Goal: Task Accomplishment & Management: Use online tool/utility

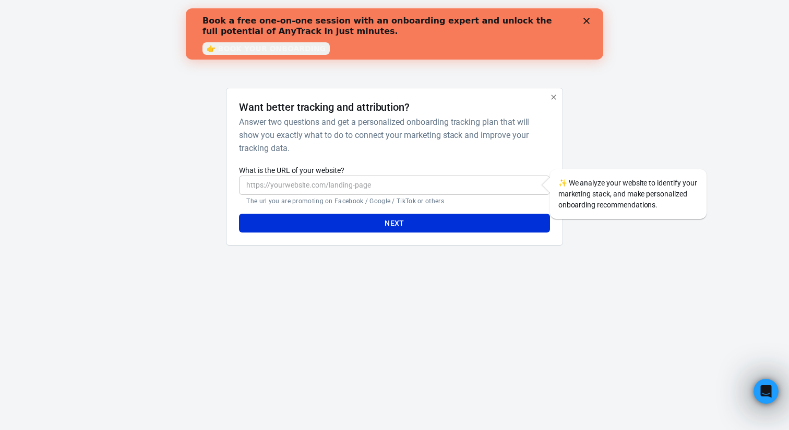
click at [401, 192] on input "What is the URL of your website?" at bounding box center [394, 184] width 311 height 19
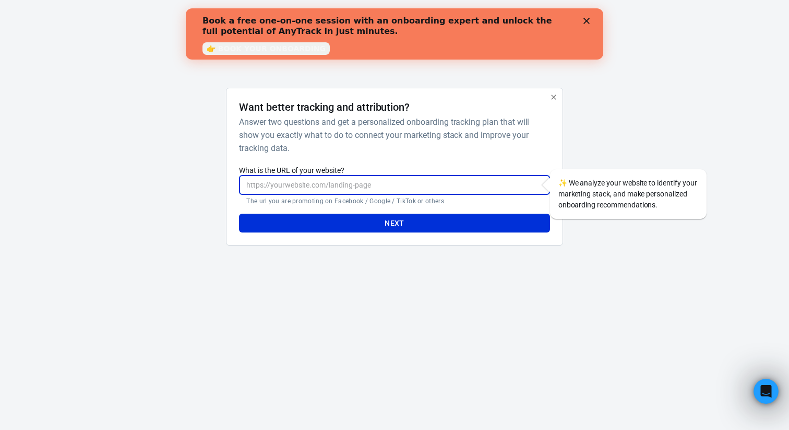
paste input "[URL]"
type input "[URL]"
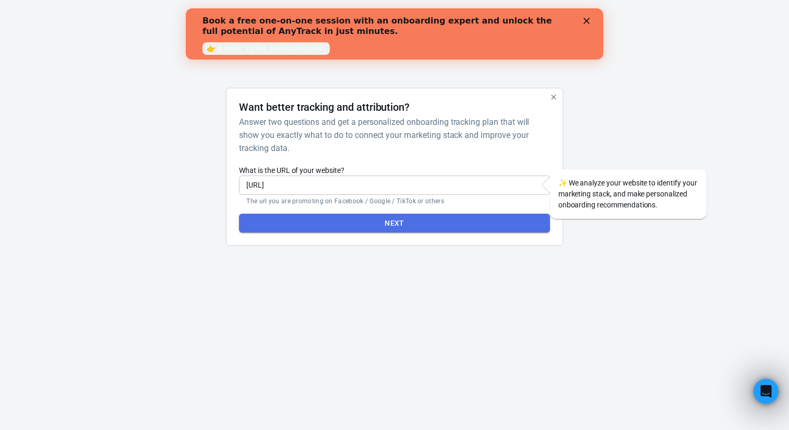
click at [459, 226] on button "Next" at bounding box center [394, 222] width 311 height 19
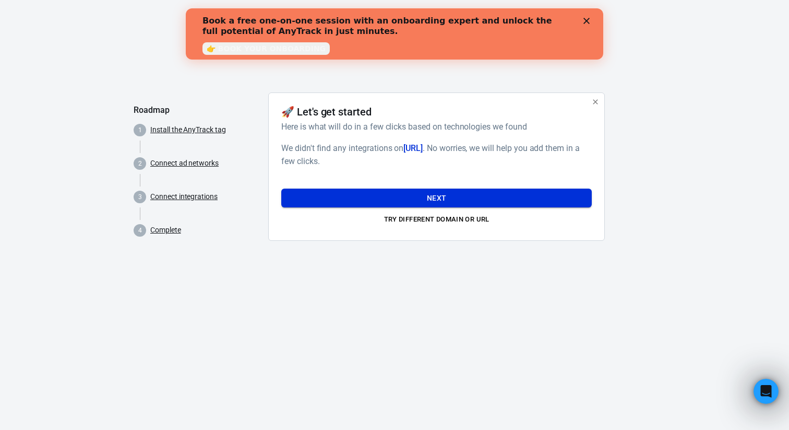
click at [443, 195] on button "Next" at bounding box center [436, 197] width 311 height 19
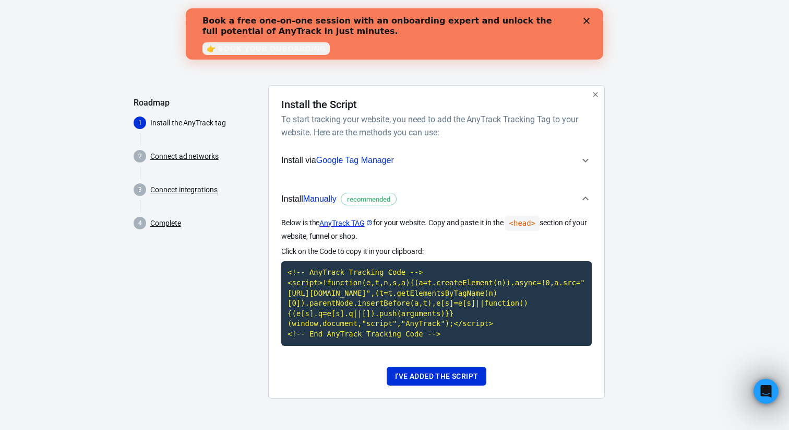
scroll to position [4, 0]
click at [443, 195] on span "Install Manually recommended" at bounding box center [430, 199] width 298 height 14
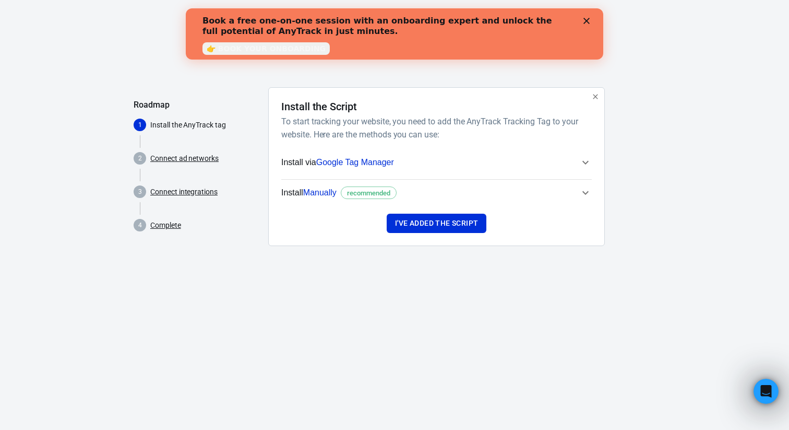
click at [458, 172] on button "Install via Google Tag Manager" at bounding box center [436, 162] width 311 height 26
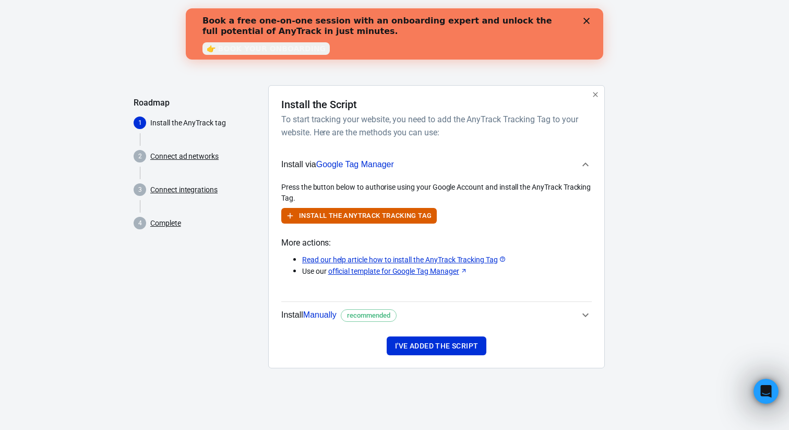
click at [183, 154] on link "Connect ad networks" at bounding box center [184, 156] width 68 height 11
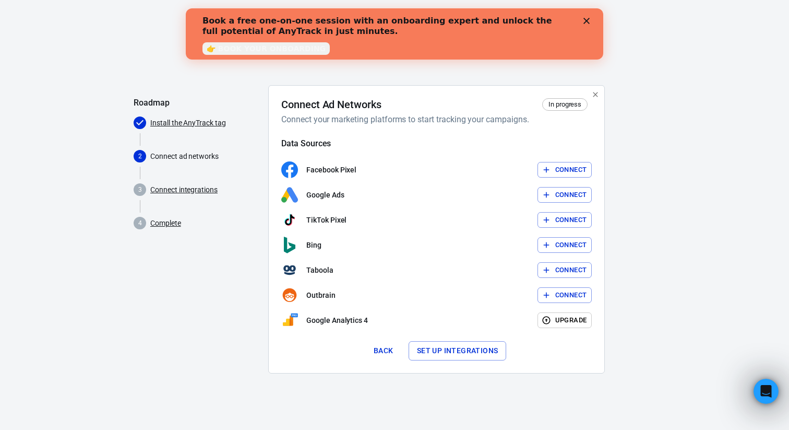
click at [182, 186] on link "Connect integrations" at bounding box center [183, 189] width 67 height 11
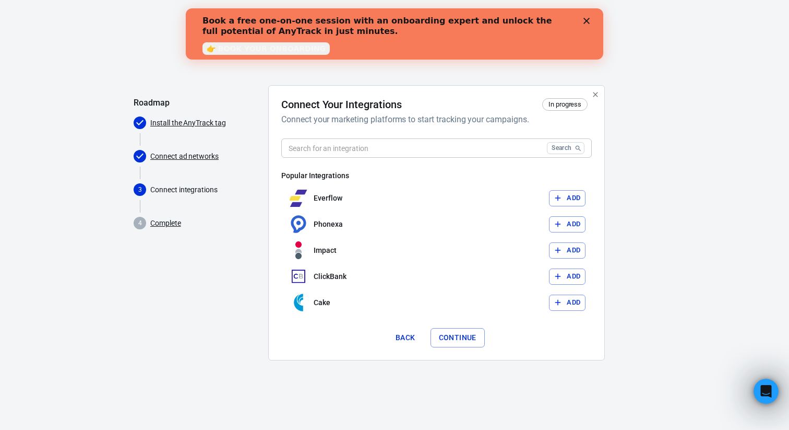
click at [177, 228] on link "Complete" at bounding box center [165, 223] width 31 height 11
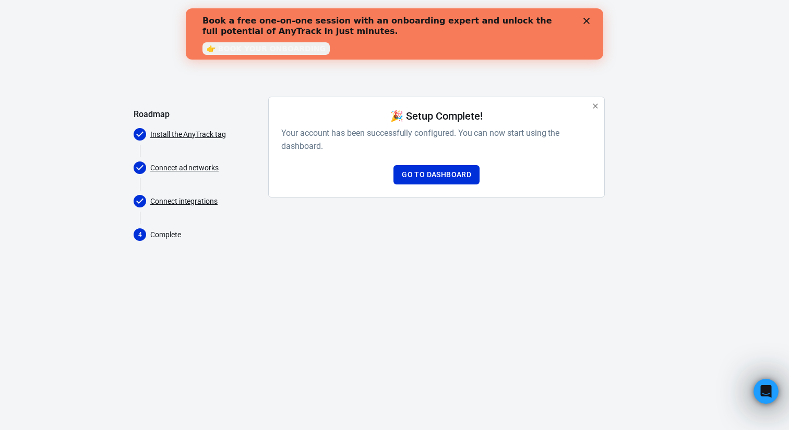
click at [434, 184] on div "🎉 Setup Complete! Your account has been successfully configured. You can now st…" at bounding box center [436, 147] width 337 height 101
click at [430, 176] on link "Go to Dashboard" at bounding box center [437, 174] width 86 height 19
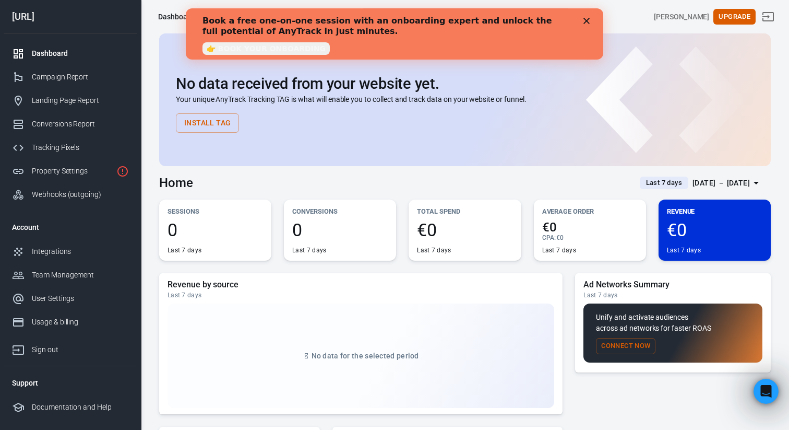
click at [582, 19] on div "Book a free one-on-one session with an onboarding expert and unlock the full po…" at bounding box center [395, 34] width 384 height 43
click at [586, 19] on icon "Close" at bounding box center [587, 21] width 6 height 6
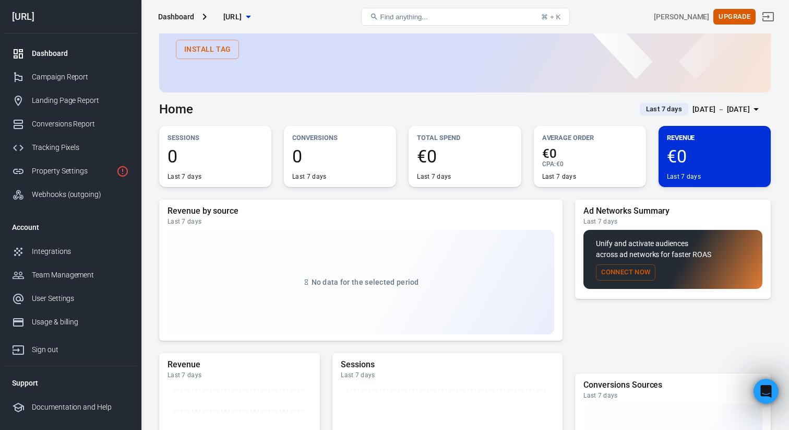
scroll to position [85, 0]
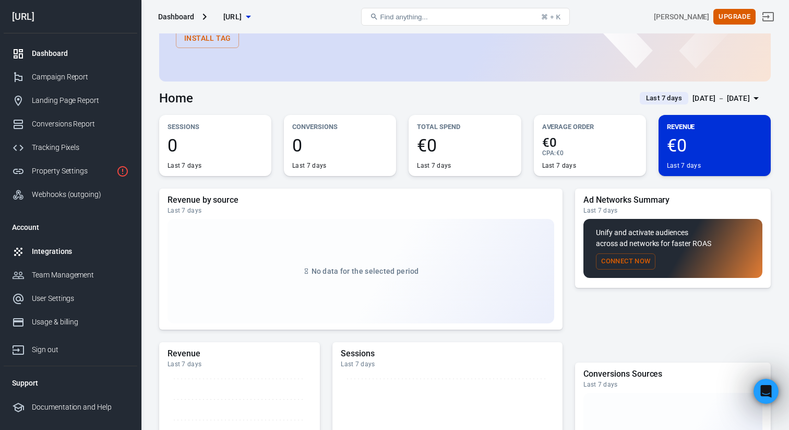
click at [56, 255] on div "Integrations" at bounding box center [80, 251] width 97 height 11
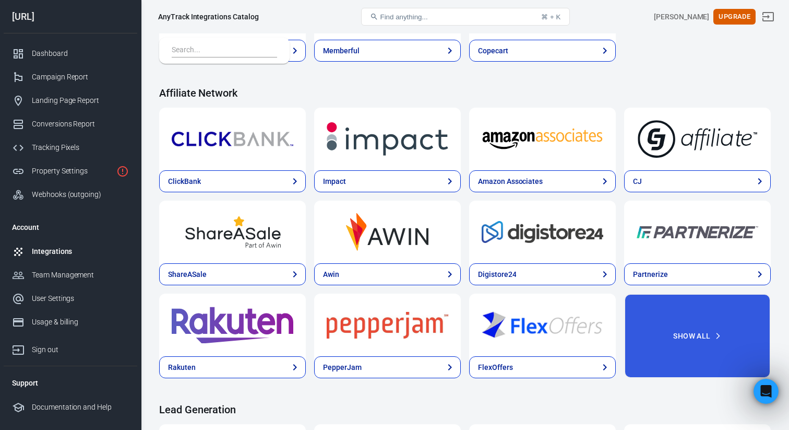
scroll to position [280, 0]
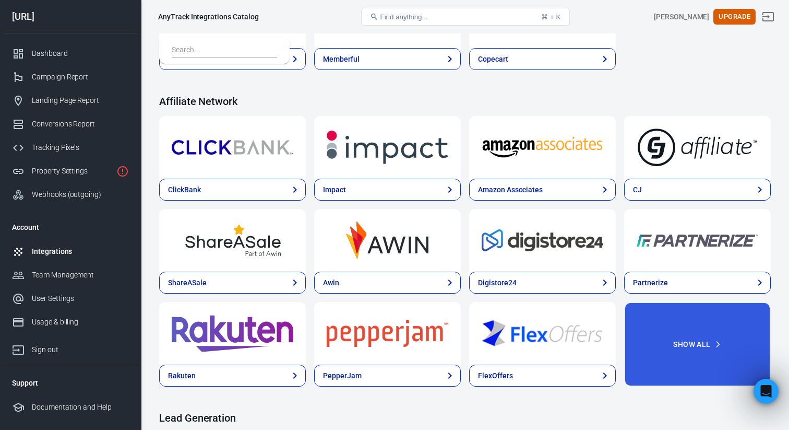
click at [525, 171] on div at bounding box center [542, 147] width 147 height 63
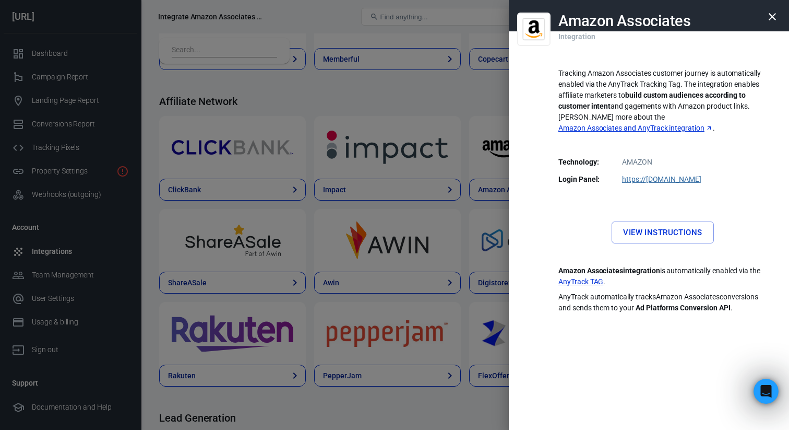
click at [630, 221] on link "View Instructions" at bounding box center [663, 232] width 102 height 22
click at [768, 16] on icon "button" at bounding box center [772, 16] width 13 height 13
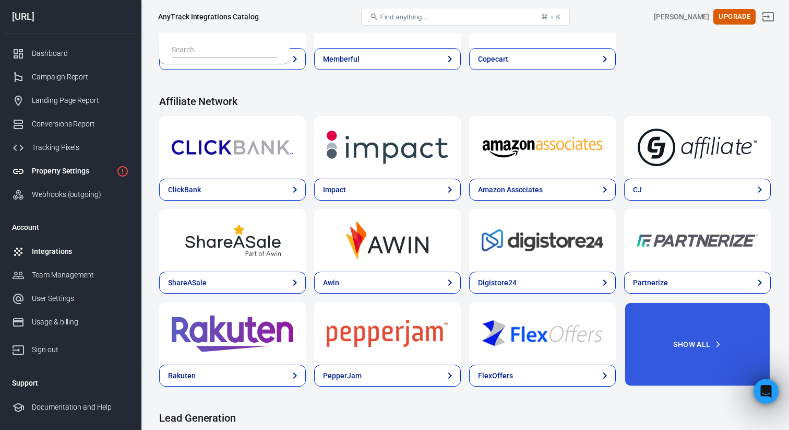
click at [76, 167] on div "Property Settings" at bounding box center [72, 170] width 80 height 11
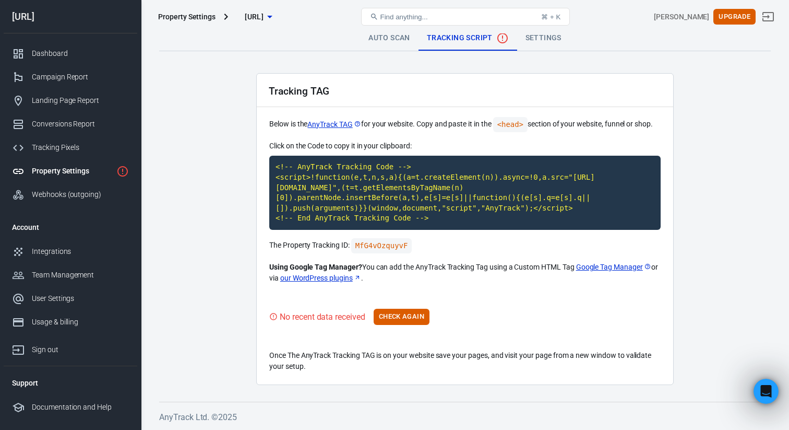
scroll to position [1, 0]
click at [401, 42] on link "Auto Scan" at bounding box center [389, 38] width 58 height 25
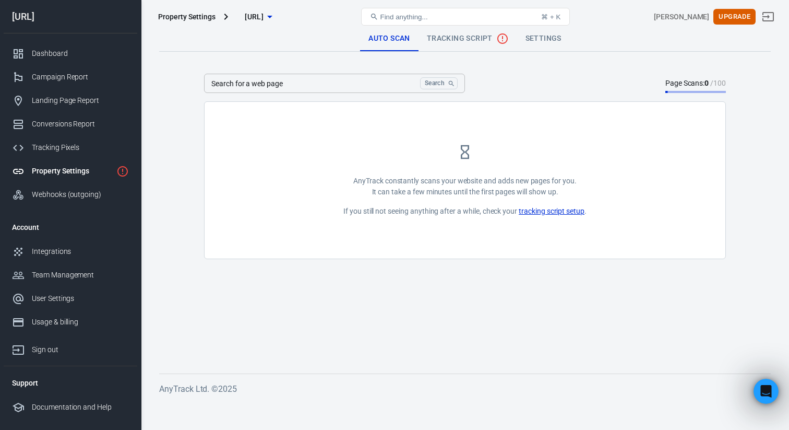
click at [446, 42] on span "Tracking Script" at bounding box center [468, 38] width 82 height 13
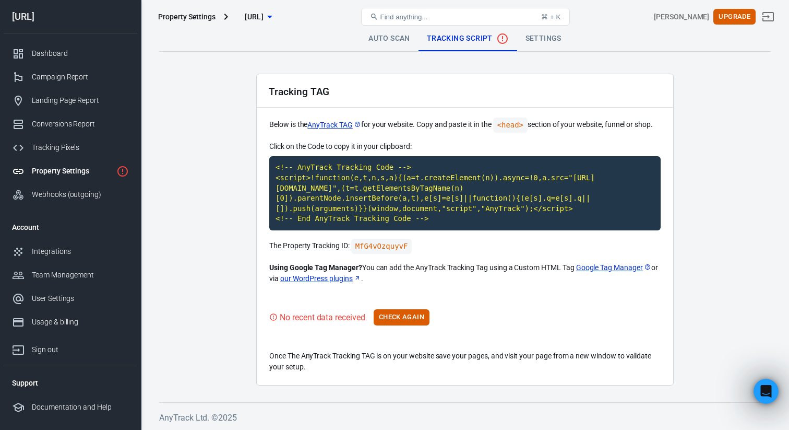
scroll to position [1, 0]
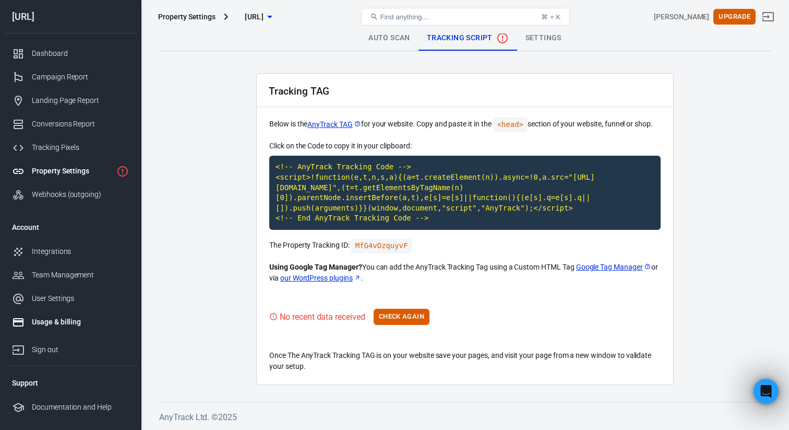
click at [59, 323] on div "Usage & billing" at bounding box center [80, 321] width 97 height 11
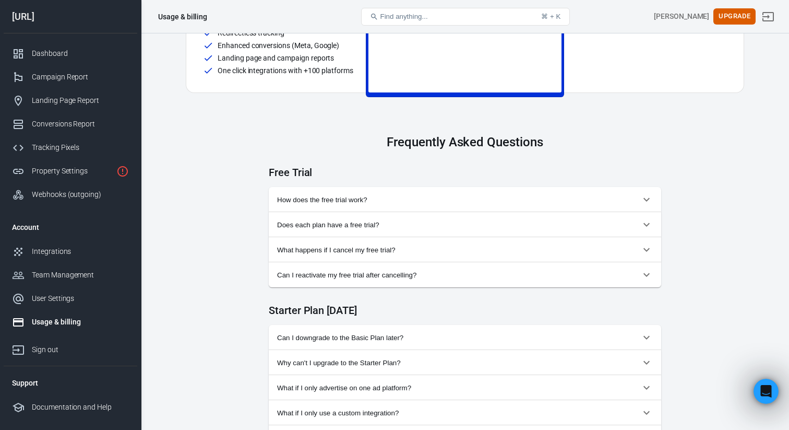
scroll to position [342, 0]
click at [51, 197] on div "Webhooks (outgoing)" at bounding box center [80, 194] width 97 height 11
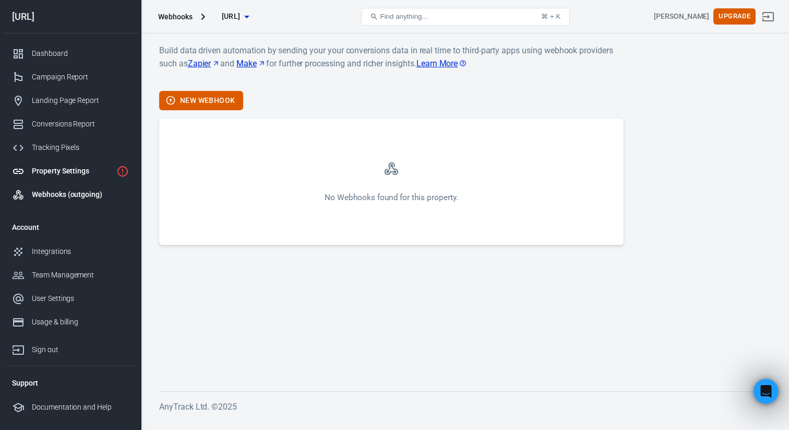
click at [57, 174] on div "Property Settings" at bounding box center [72, 170] width 80 height 11
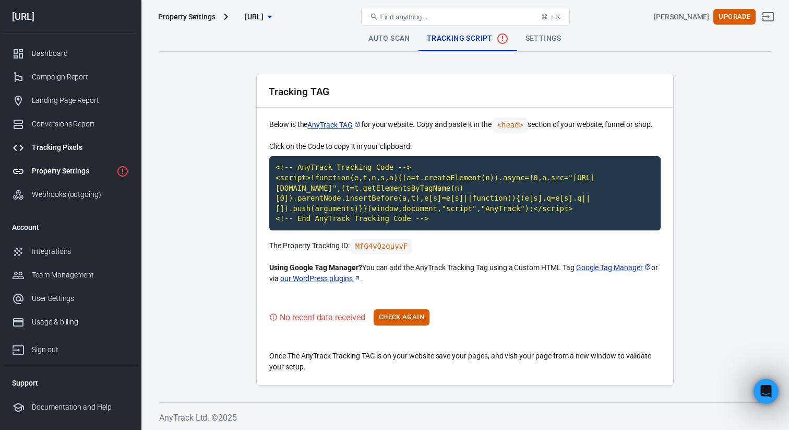
click at [56, 155] on link "Tracking Pixels" at bounding box center [71, 147] width 134 height 23
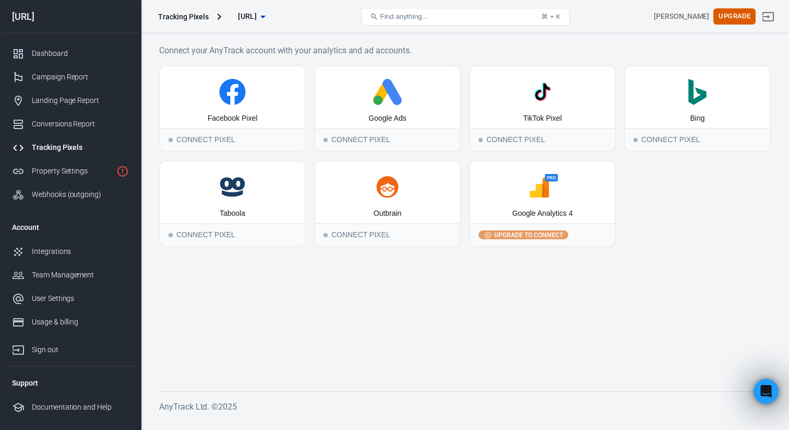
click at [60, 136] on link "Tracking Pixels" at bounding box center [71, 147] width 134 height 23
click at [60, 126] on div "Conversions Report" at bounding box center [80, 123] width 97 height 11
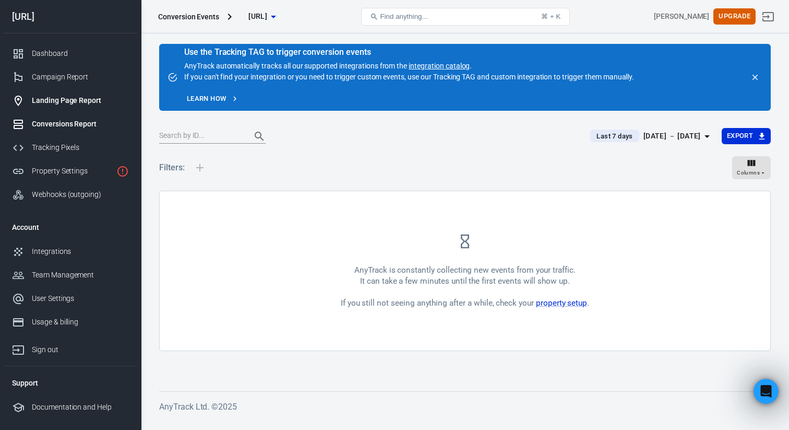
click at [60, 104] on div "Landing Page Report" at bounding box center [80, 100] width 97 height 11
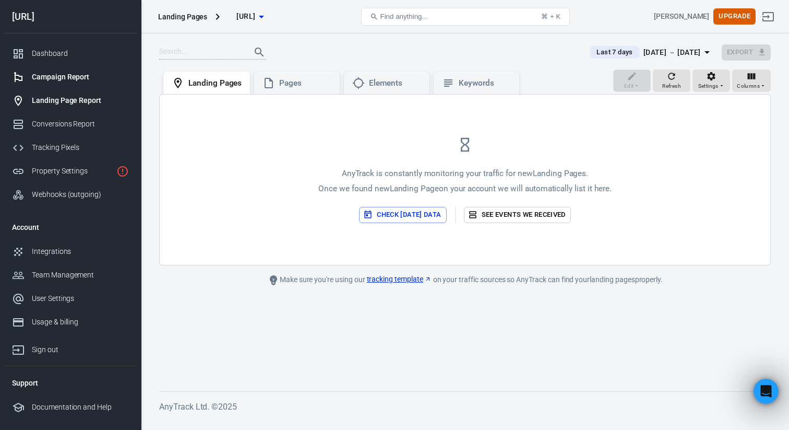
click at [56, 86] on link "Campaign Report" at bounding box center [71, 76] width 134 height 23
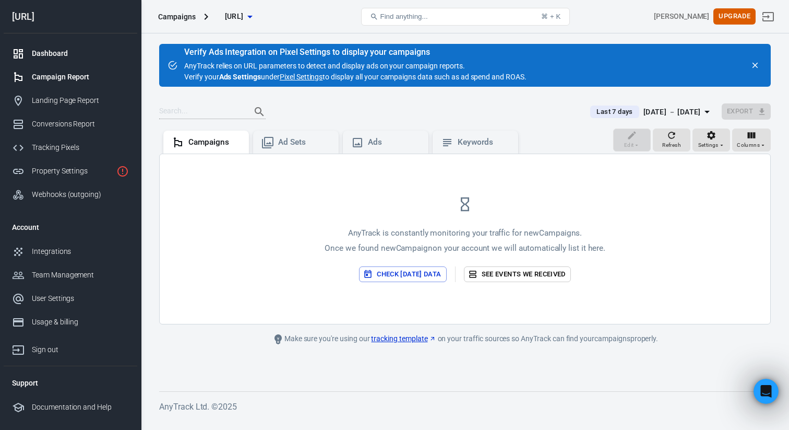
click at [52, 54] on div "Dashboard" at bounding box center [80, 53] width 97 height 11
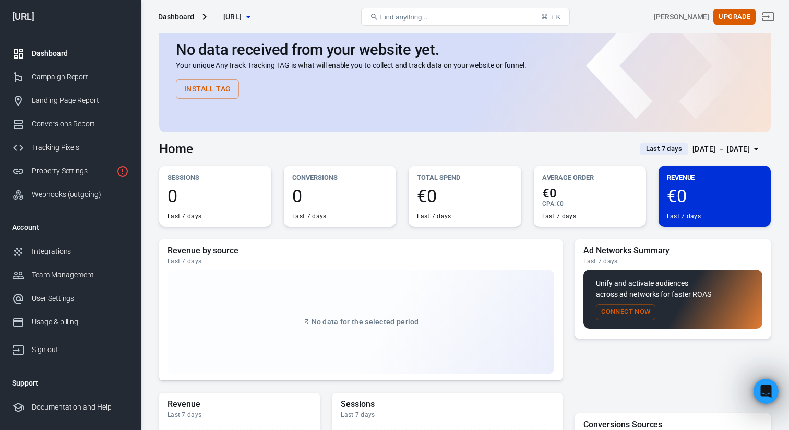
scroll to position [37, 0]
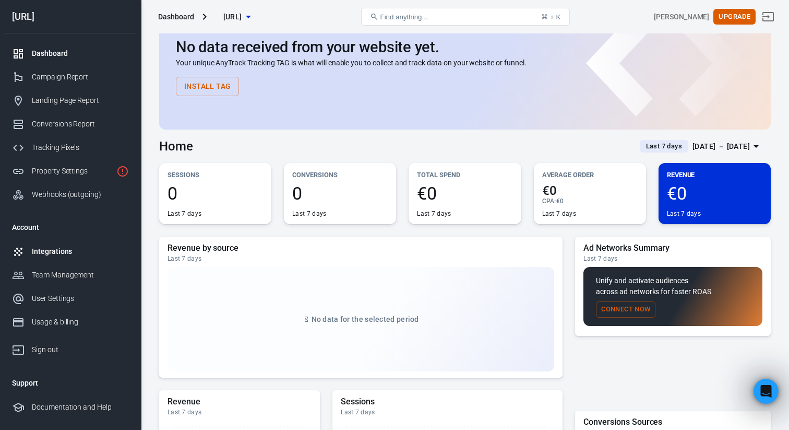
click at [64, 253] on div "Integrations" at bounding box center [80, 251] width 97 height 11
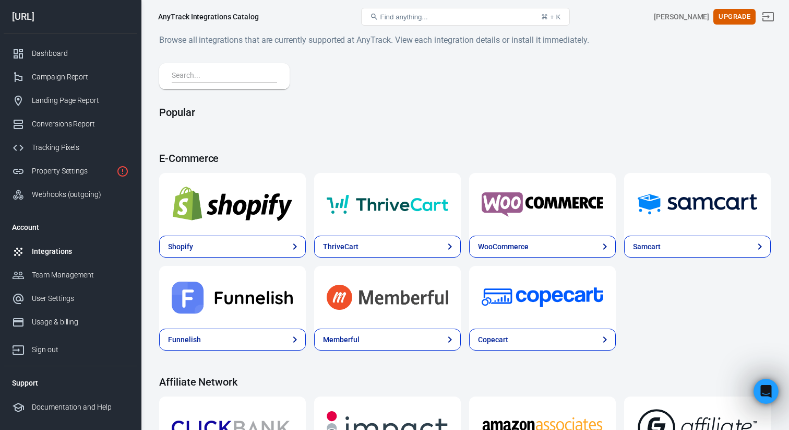
click at [192, 74] on input "text" at bounding box center [222, 76] width 101 height 14
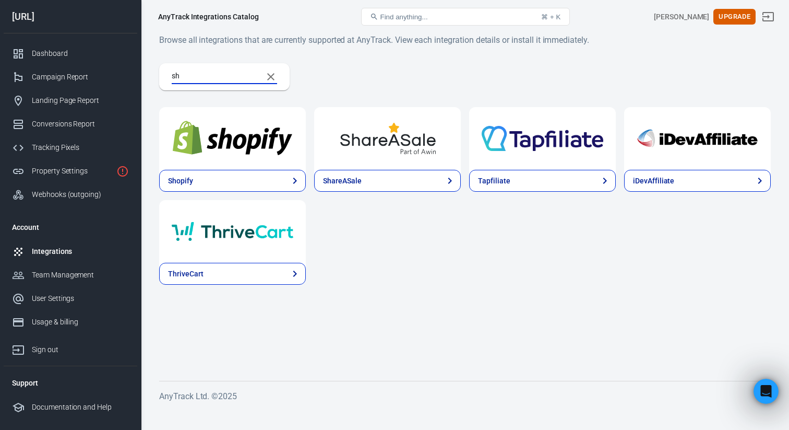
type input "s"
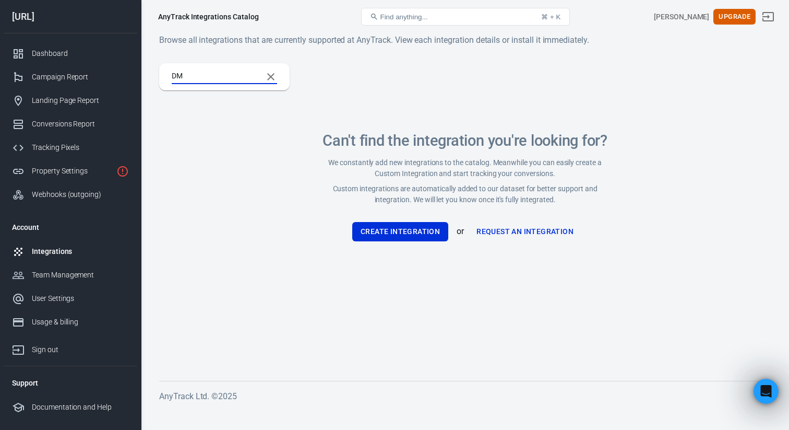
type input "D"
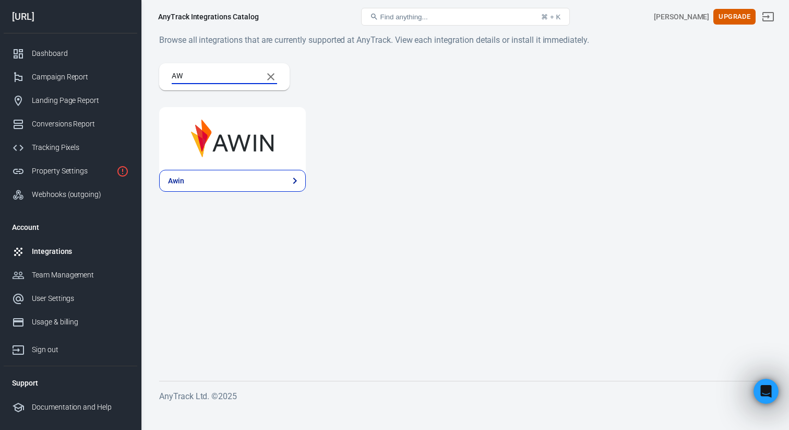
type input "A"
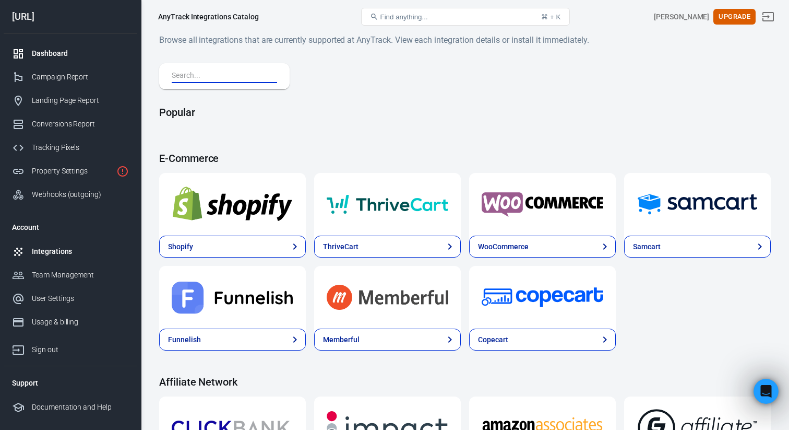
click at [74, 52] on div "Dashboard" at bounding box center [80, 53] width 97 height 11
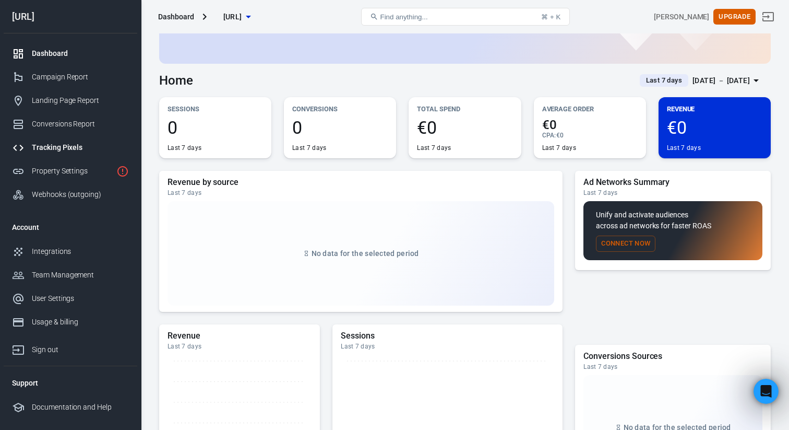
scroll to position [119, 0]
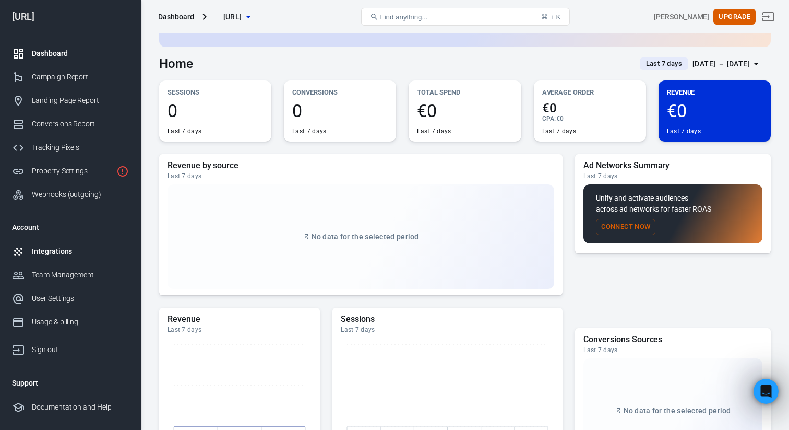
click at [54, 247] on div "Integrations" at bounding box center [80, 251] width 97 height 11
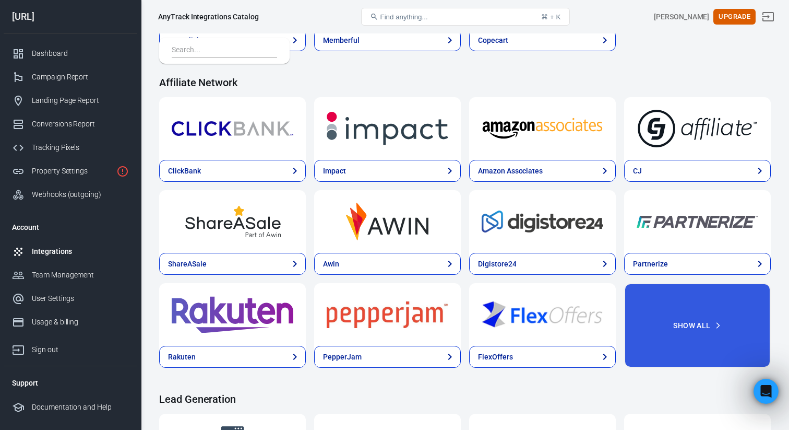
scroll to position [304, 0]
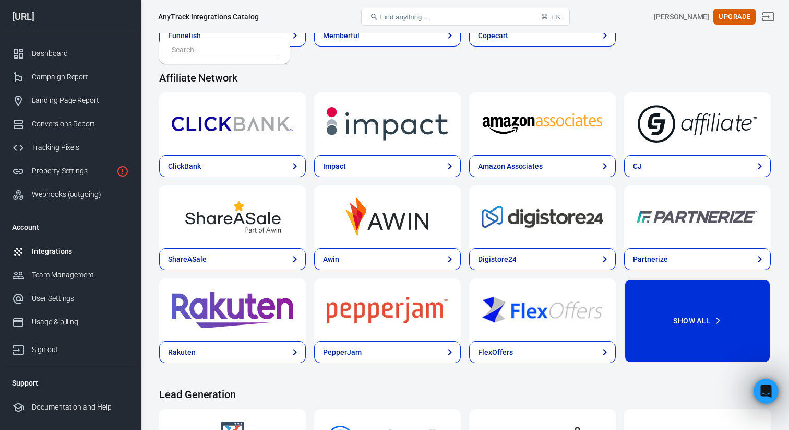
click at [674, 321] on button "Show All" at bounding box center [697, 320] width 147 height 85
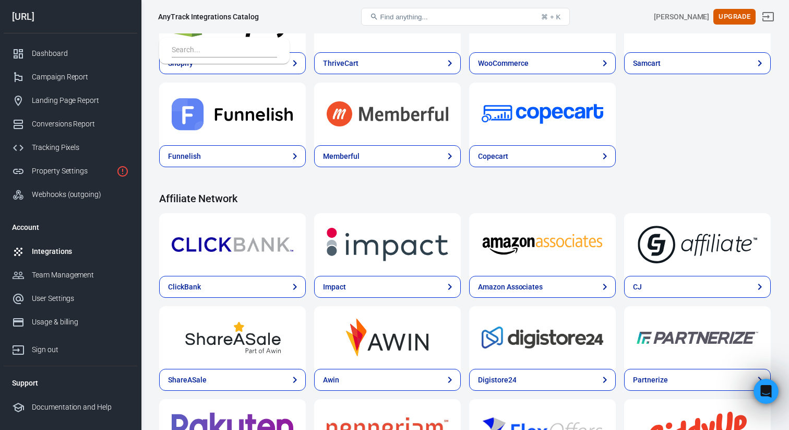
scroll to position [0, 0]
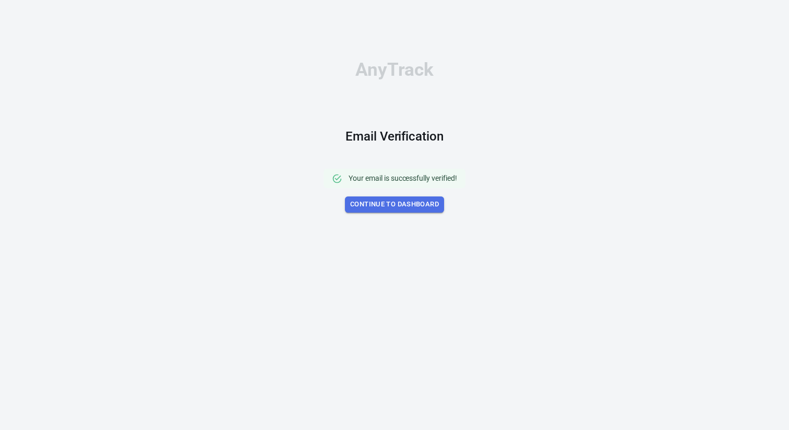
click at [398, 208] on link "Continue to Dashboard" at bounding box center [394, 204] width 99 height 16
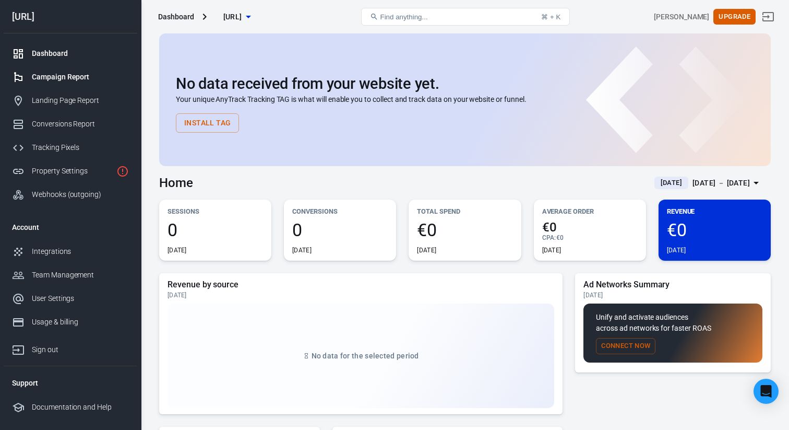
click at [99, 74] on div "Campaign Report" at bounding box center [80, 77] width 97 height 11
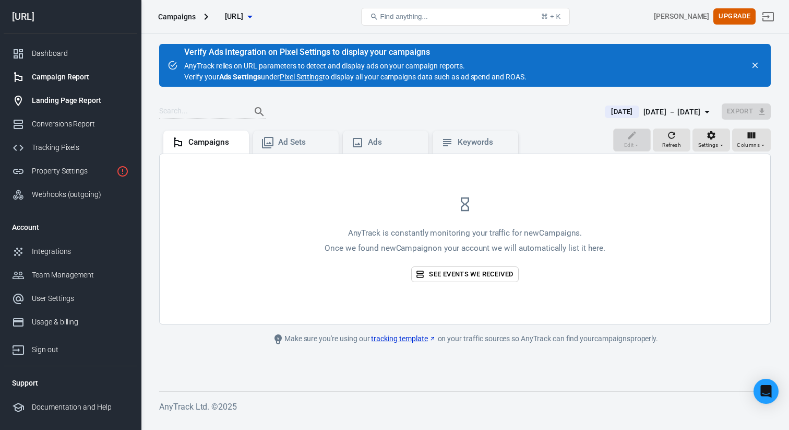
click at [91, 98] on div "Landing Page Report" at bounding box center [80, 100] width 97 height 11
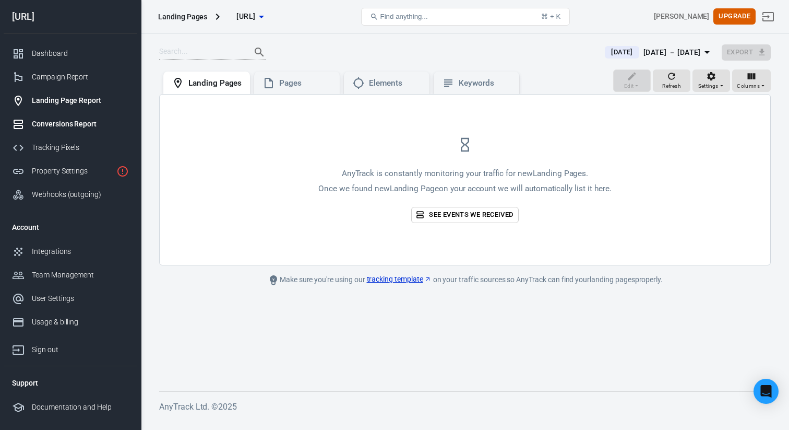
click at [91, 127] on div "Conversions Report" at bounding box center [80, 123] width 97 height 11
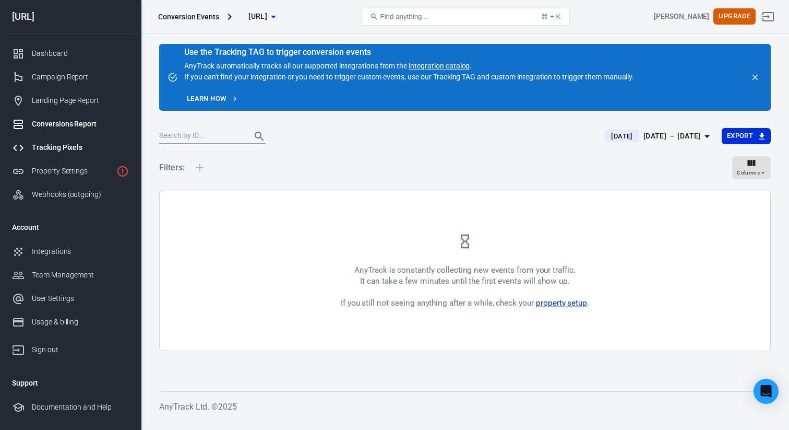
click at [88, 141] on link "Tracking Pixels" at bounding box center [71, 147] width 134 height 23
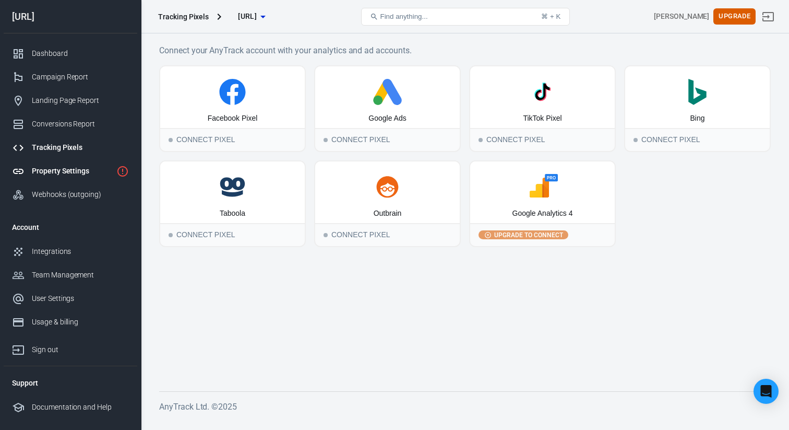
click at [89, 165] on div "Property Settings" at bounding box center [72, 170] width 80 height 11
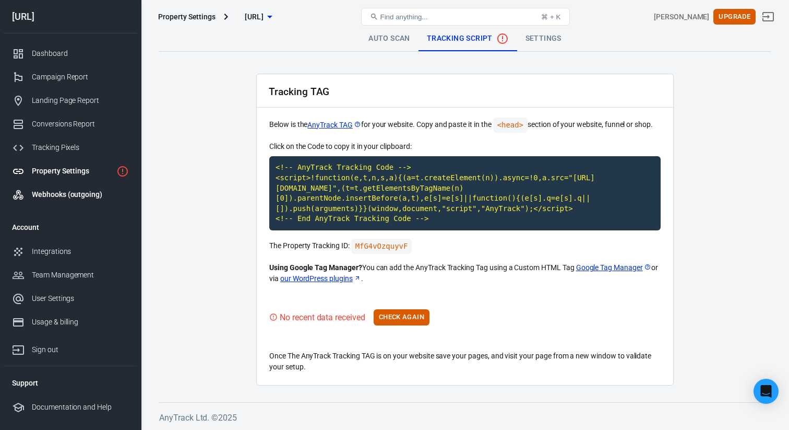
click at [89, 189] on div "Webhooks (outgoing)" at bounding box center [80, 194] width 97 height 11
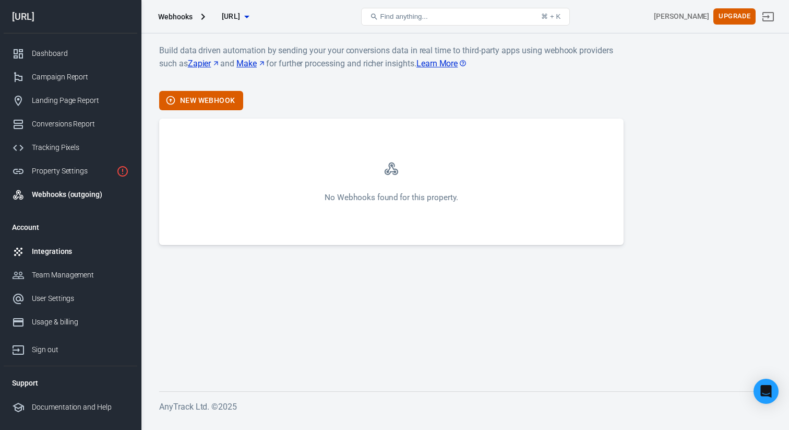
click at [71, 260] on link "Integrations" at bounding box center [71, 251] width 134 height 23
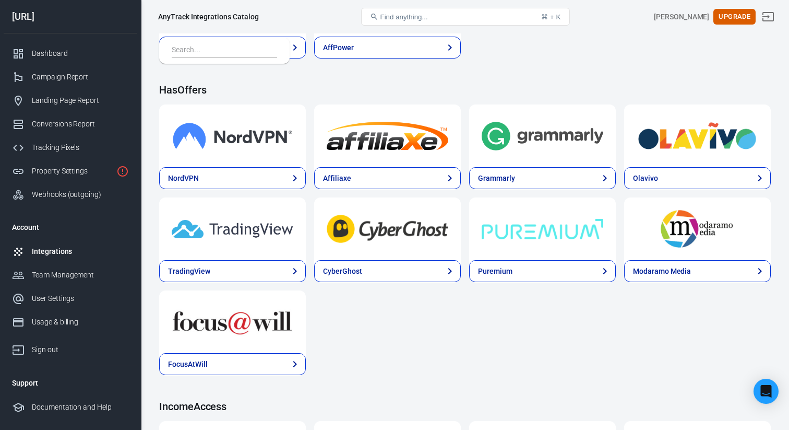
scroll to position [1362, 0]
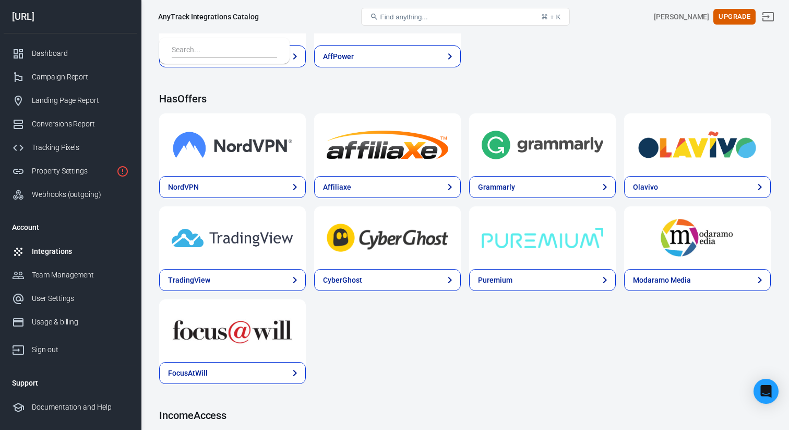
click at [194, 94] on h4 "HasOffers" at bounding box center [465, 98] width 612 height 13
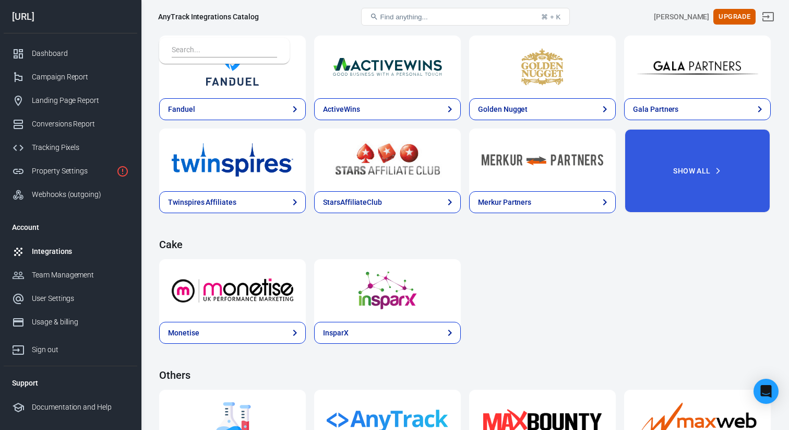
scroll to position [1850, 0]
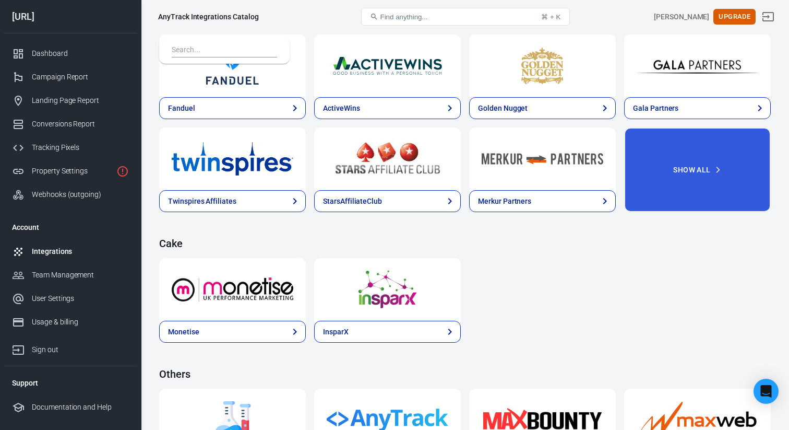
click at [567, 252] on div "Cake Monetise InsparX" at bounding box center [465, 289] width 612 height 105
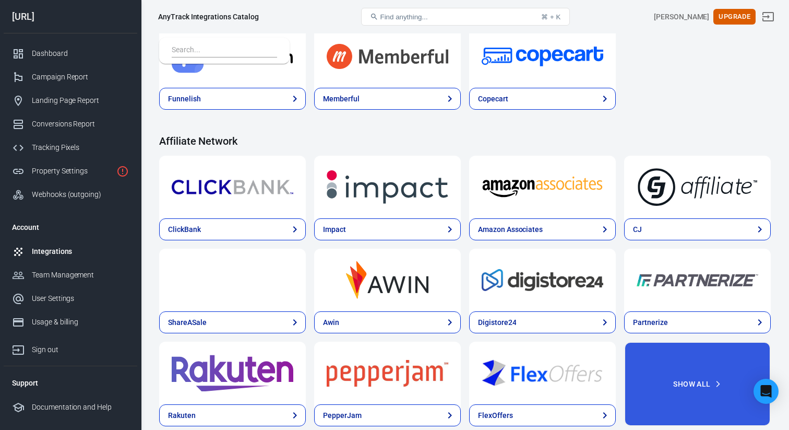
scroll to position [233, 0]
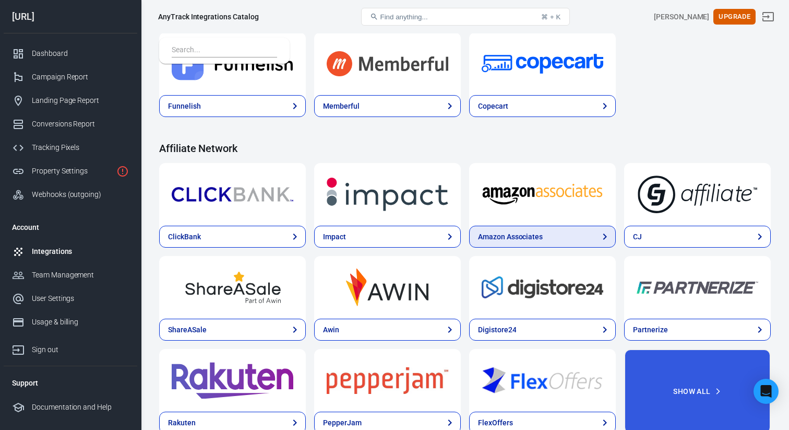
click at [484, 237] on div "Amazon Associates" at bounding box center [510, 236] width 65 height 11
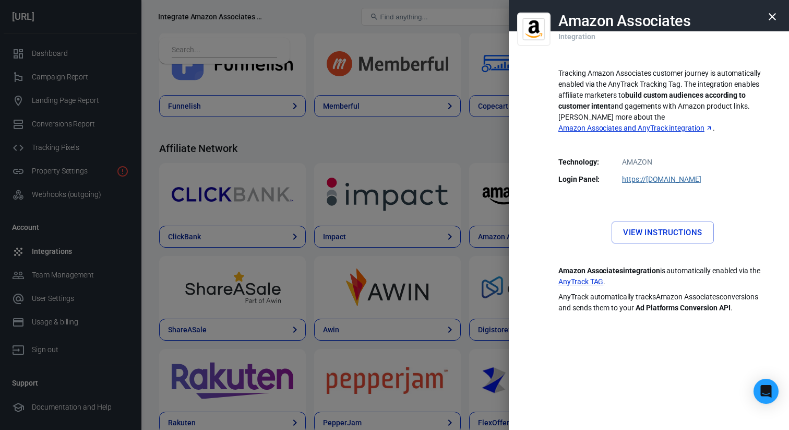
click at [618, 221] on link "View Instructions" at bounding box center [663, 232] width 102 height 22
click at [502, 85] on div at bounding box center [394, 215] width 789 height 430
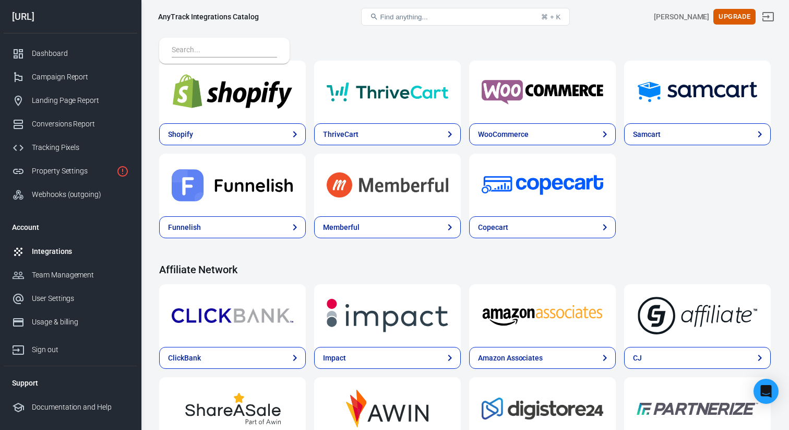
scroll to position [131, 0]
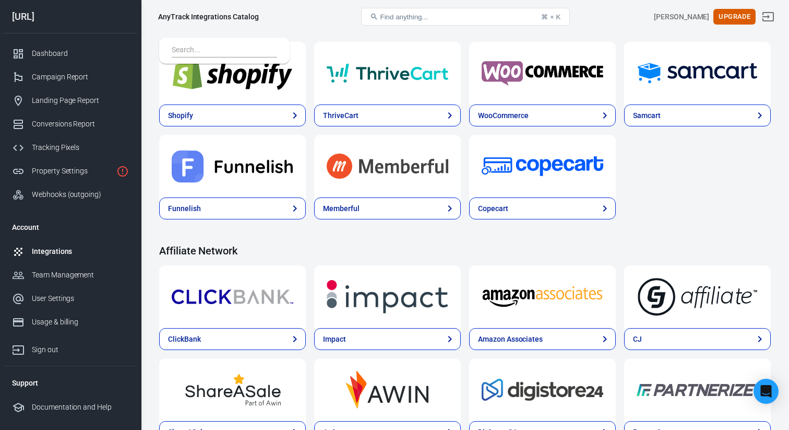
click at [236, 38] on div at bounding box center [224, 51] width 131 height 26
click at [232, 42] on div at bounding box center [224, 51] width 131 height 26
click at [226, 52] on input "text" at bounding box center [222, 51] width 101 height 14
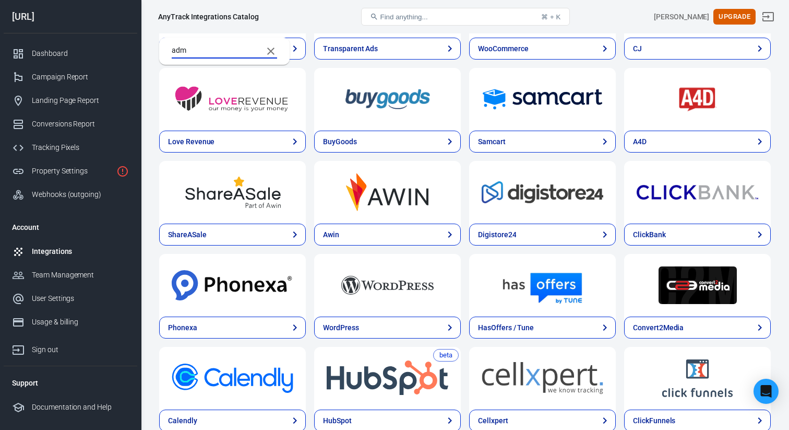
type input "admi"
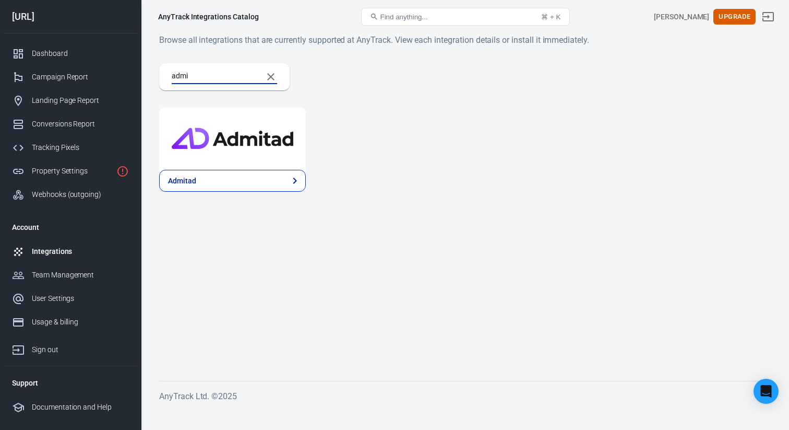
click at [213, 121] on img at bounding box center [233, 139] width 122 height 38
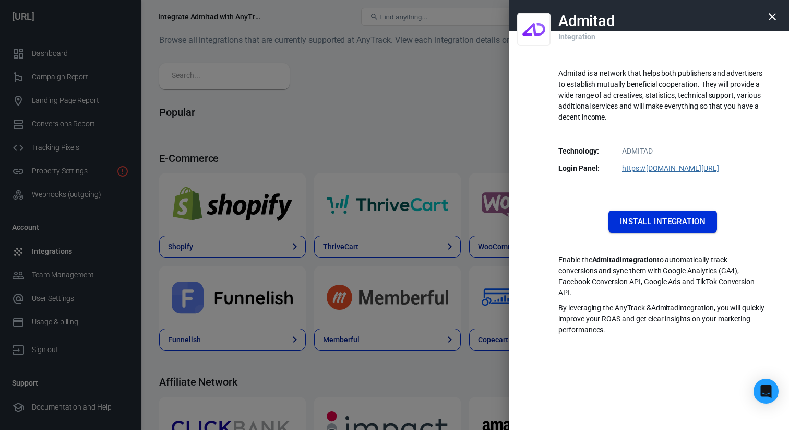
click at [629, 222] on button "Install Integration" at bounding box center [663, 221] width 109 height 22
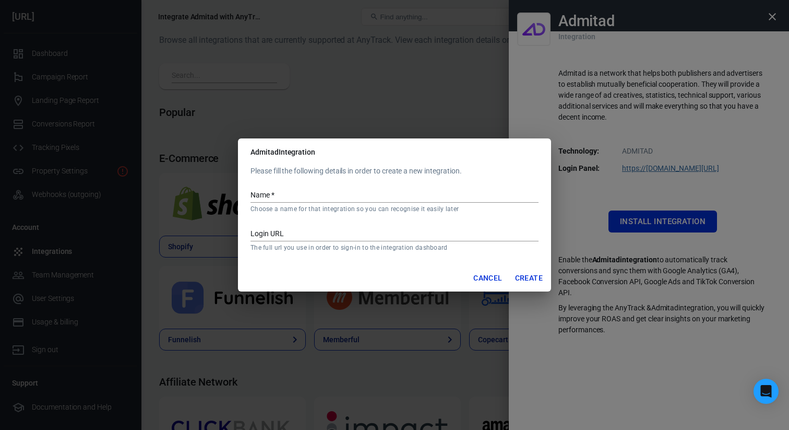
click at [489, 270] on button "Cancel" at bounding box center [487, 277] width 37 height 19
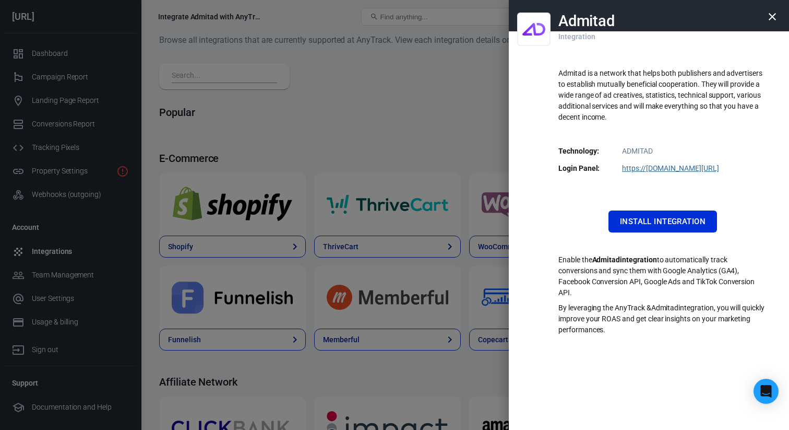
click at [484, 138] on div at bounding box center [394, 215] width 789 height 430
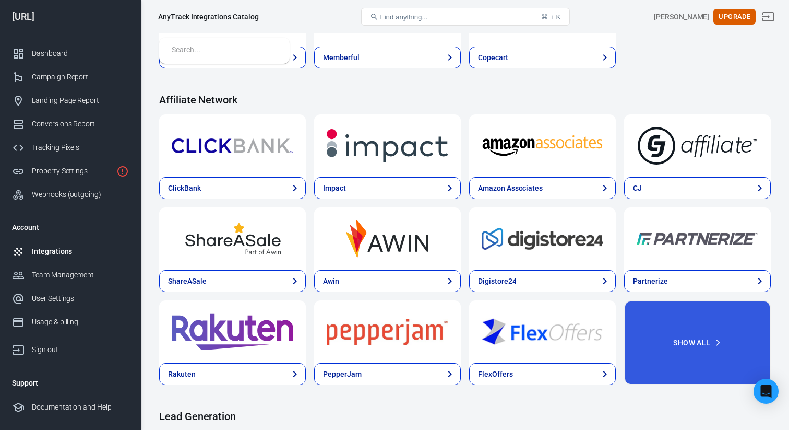
scroll to position [282, 0]
click at [418, 147] on img at bounding box center [388, 145] width 122 height 38
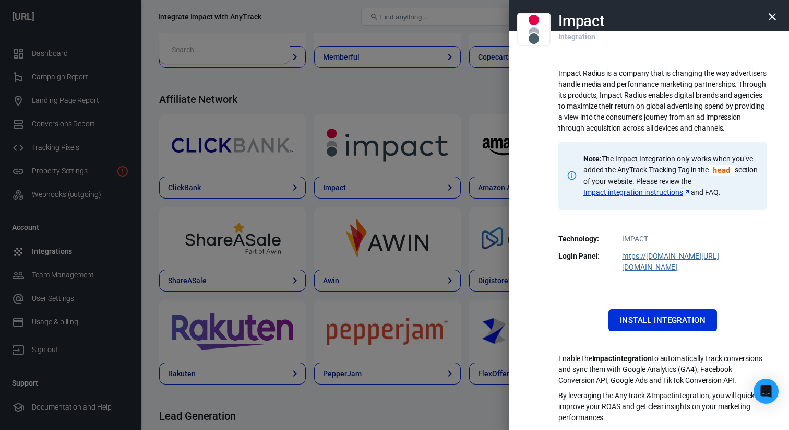
click at [440, 111] on div at bounding box center [394, 215] width 789 height 430
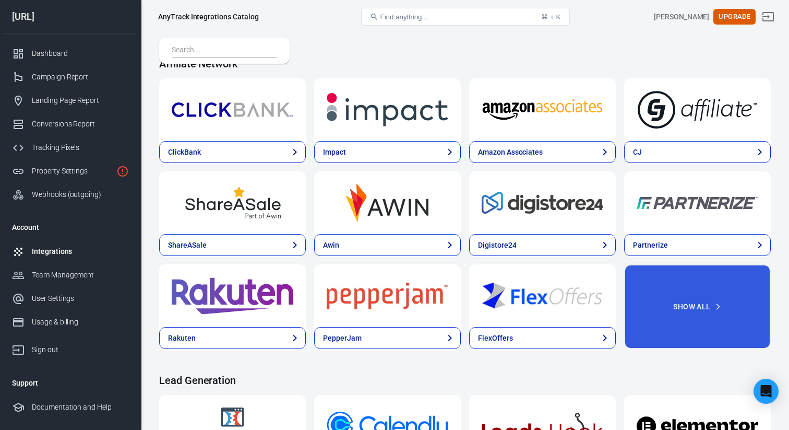
scroll to position [318, 0]
